Goal: Information Seeking & Learning: Learn about a topic

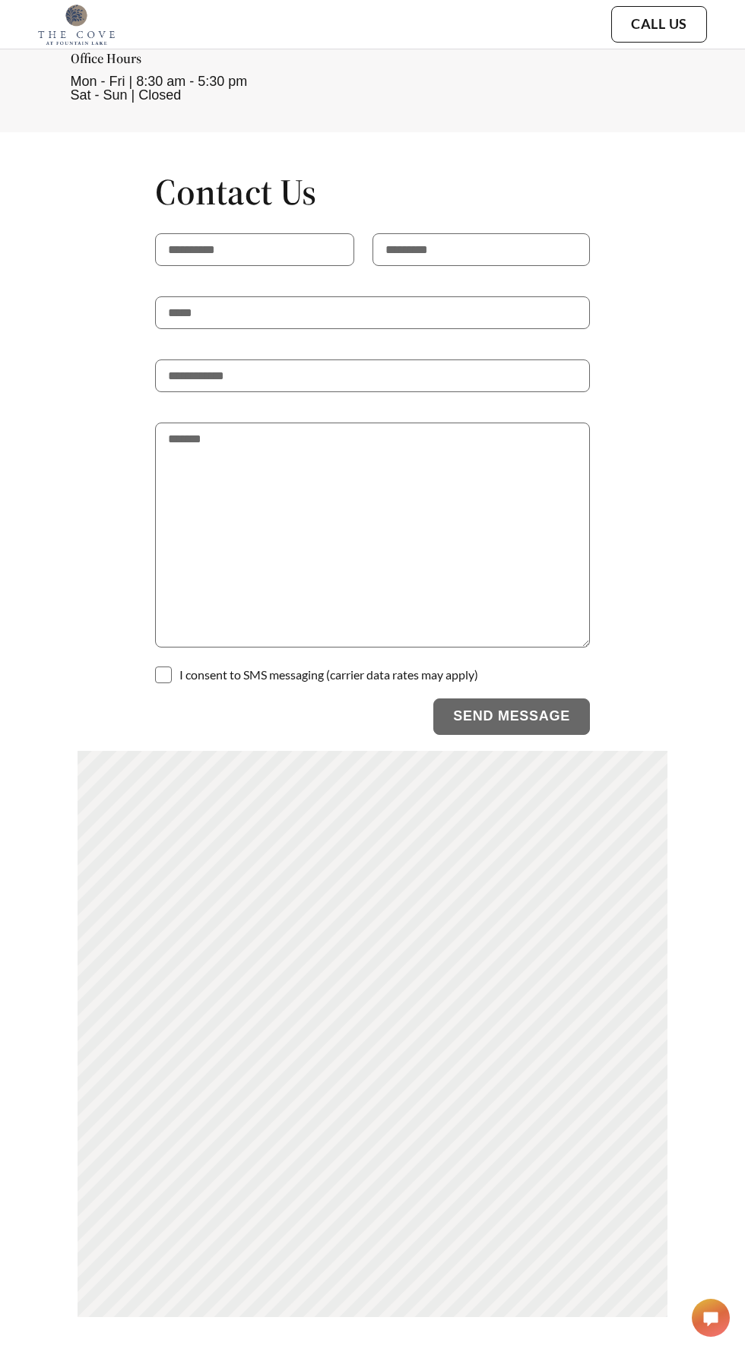
scroll to position [2937, 0]
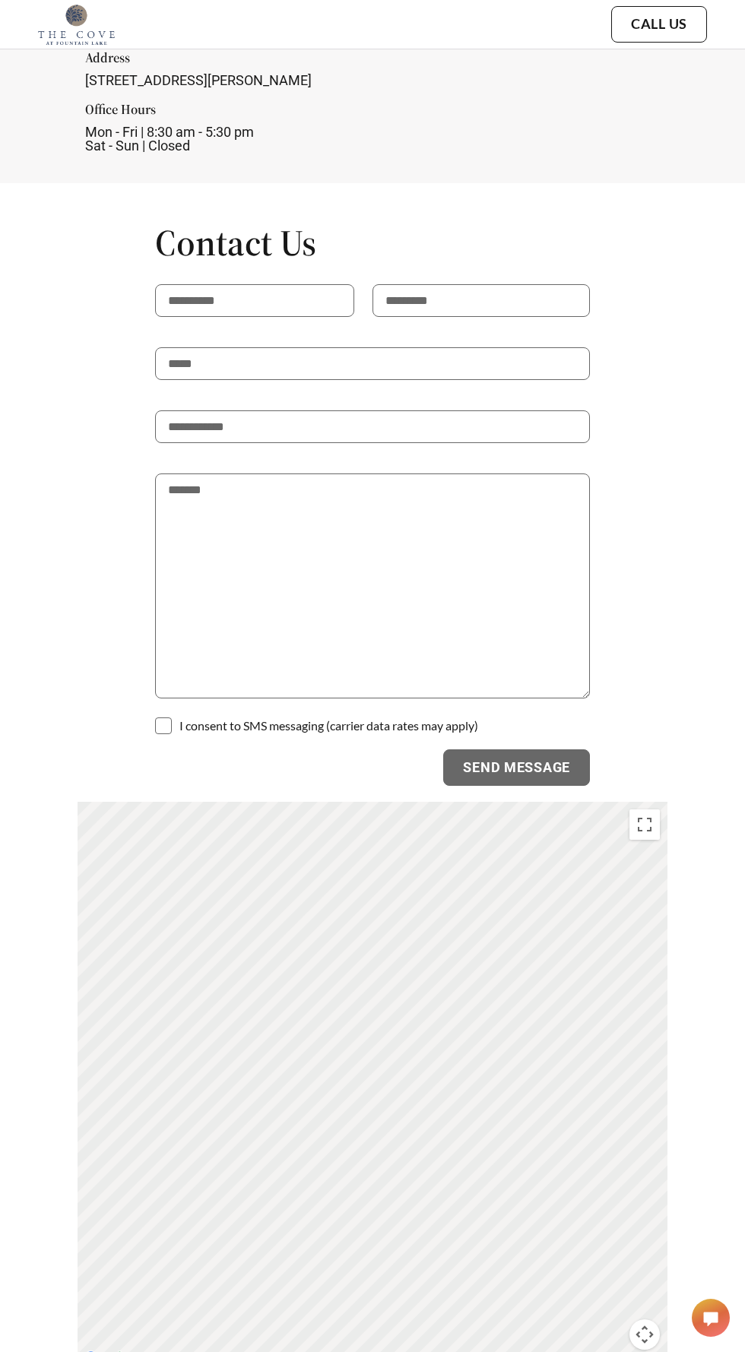
scroll to position [3350, 0]
